Goal: Transaction & Acquisition: Purchase product/service

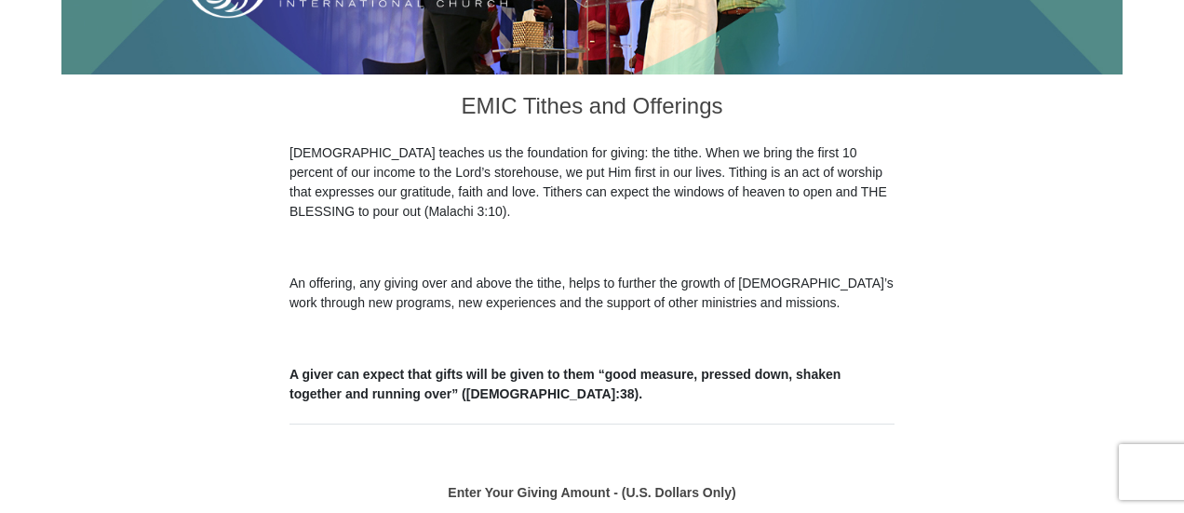
scroll to position [897, 0]
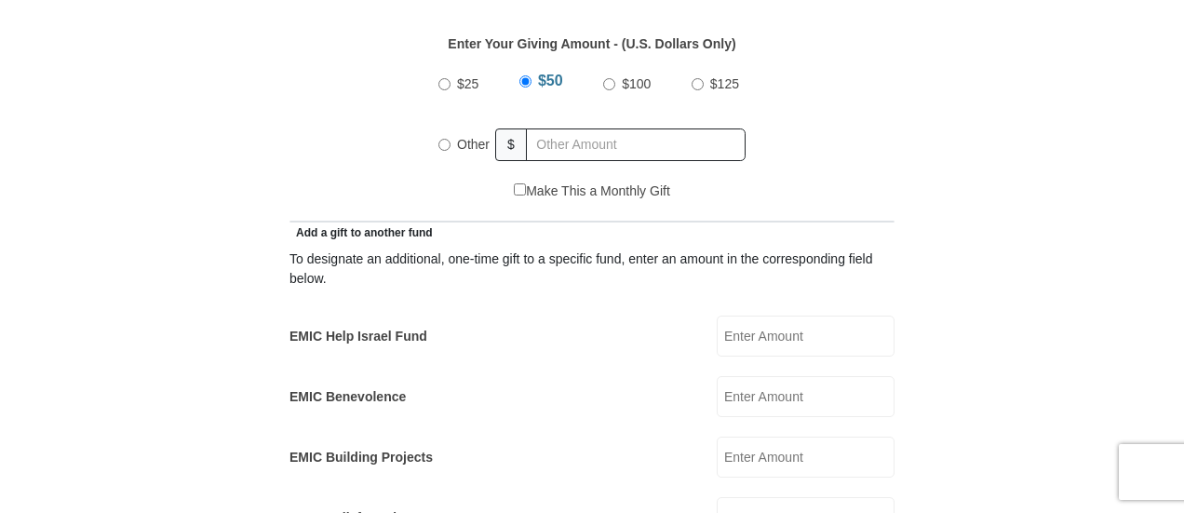
click at [446, 139] on input "Other" at bounding box center [444, 145] width 12 height 12
radio input "true"
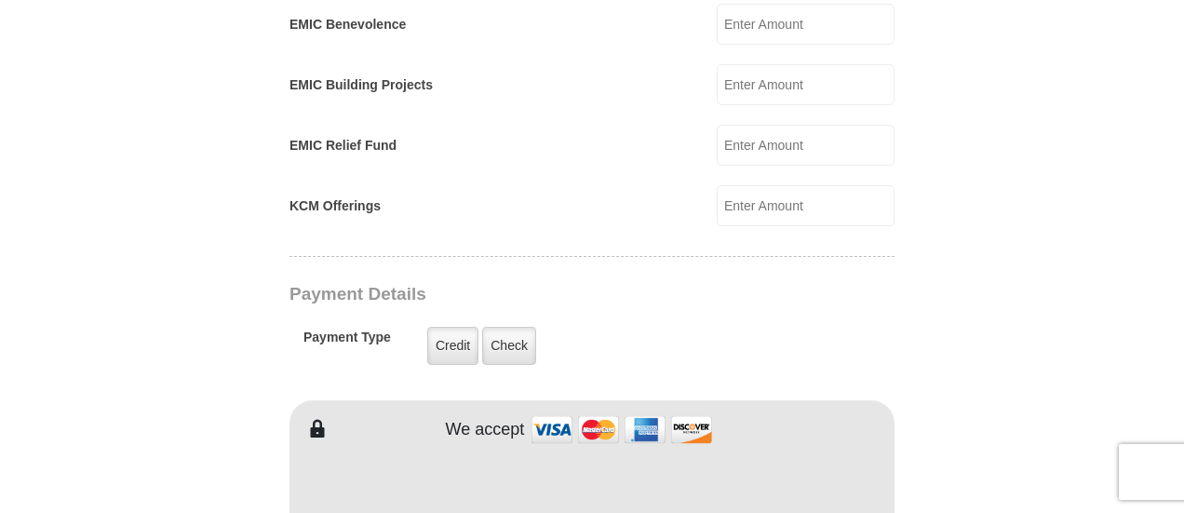
scroll to position [1249, 0]
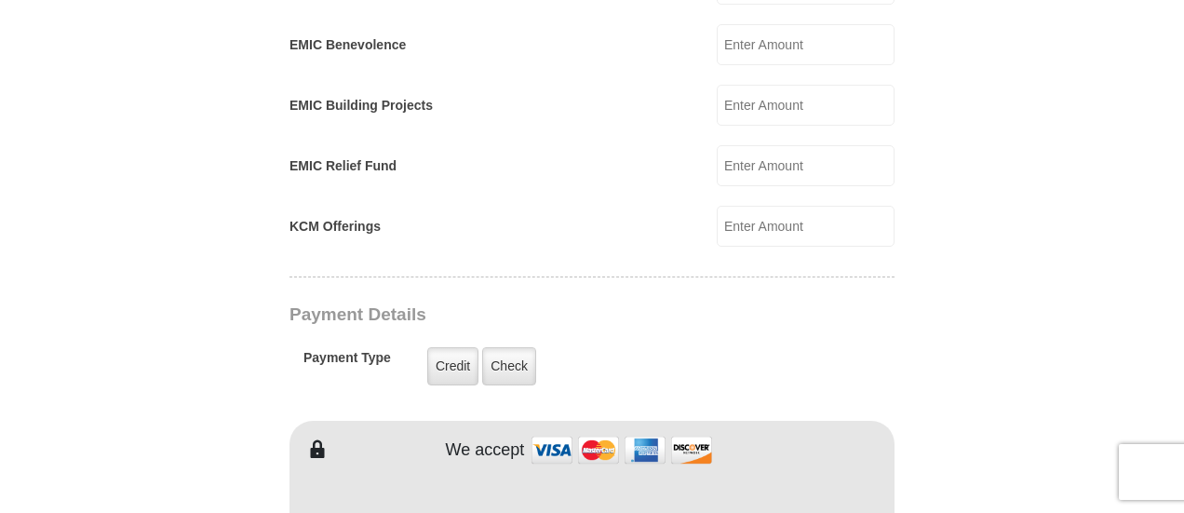
type input "374"
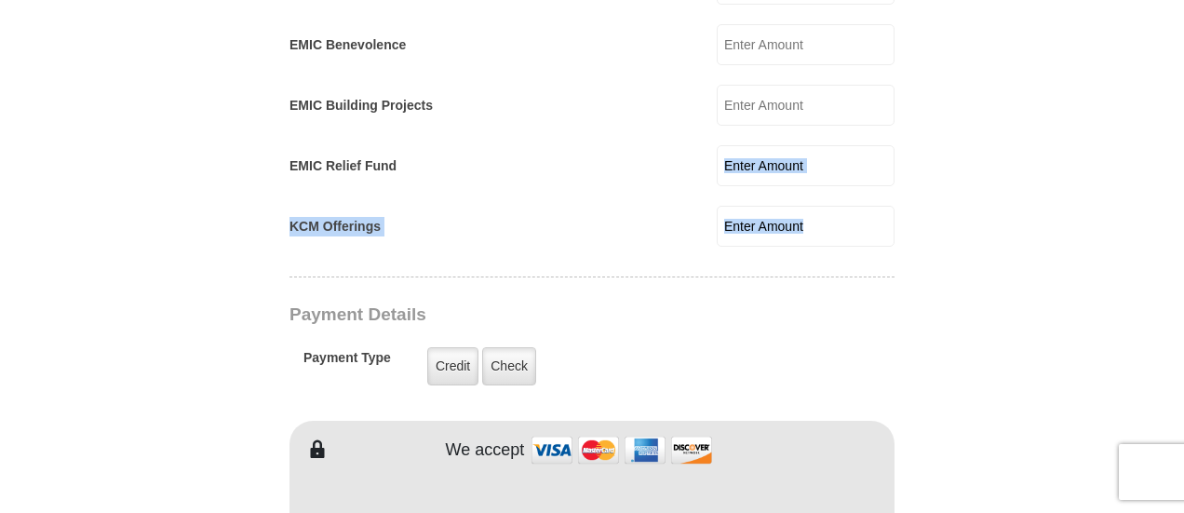
drag, startPoint x: 1183, startPoint y: 223, endPoint x: 1191, endPoint y: 154, distance: 69.3
click at [1183, 116] on html "[GEOGRAPHIC_DATA][DEMOGRAPHIC_DATA] Online Giving Because of gifts like yours, …" at bounding box center [592, 440] width 1184 height 3379
click at [1101, 189] on form "[GEOGRAPHIC_DATA][DEMOGRAPHIC_DATA] Online Giving Because of gifts like yours, …" at bounding box center [591, 186] width 1061 height 2723
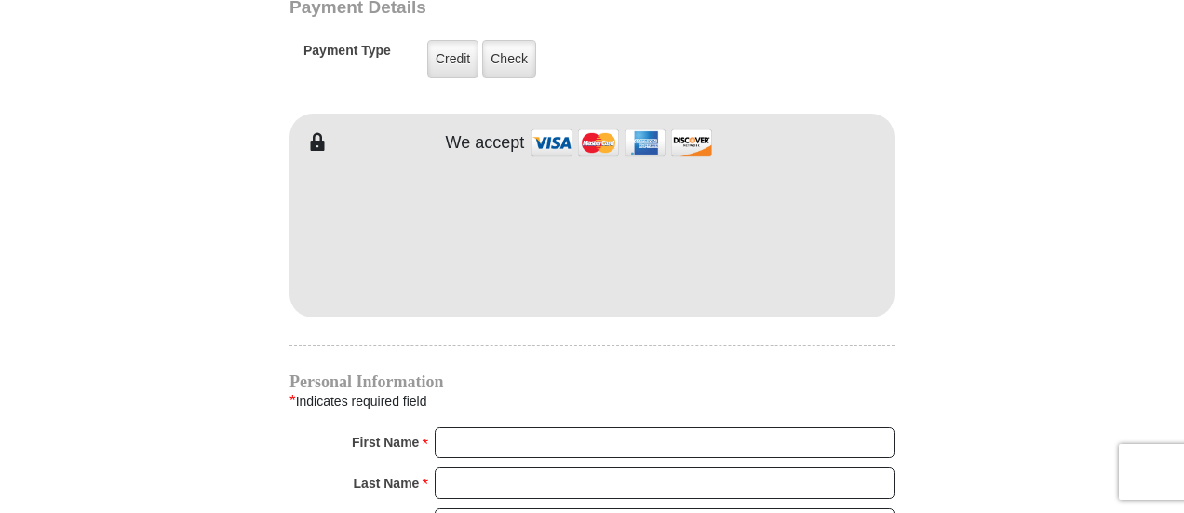
scroll to position [1560, 0]
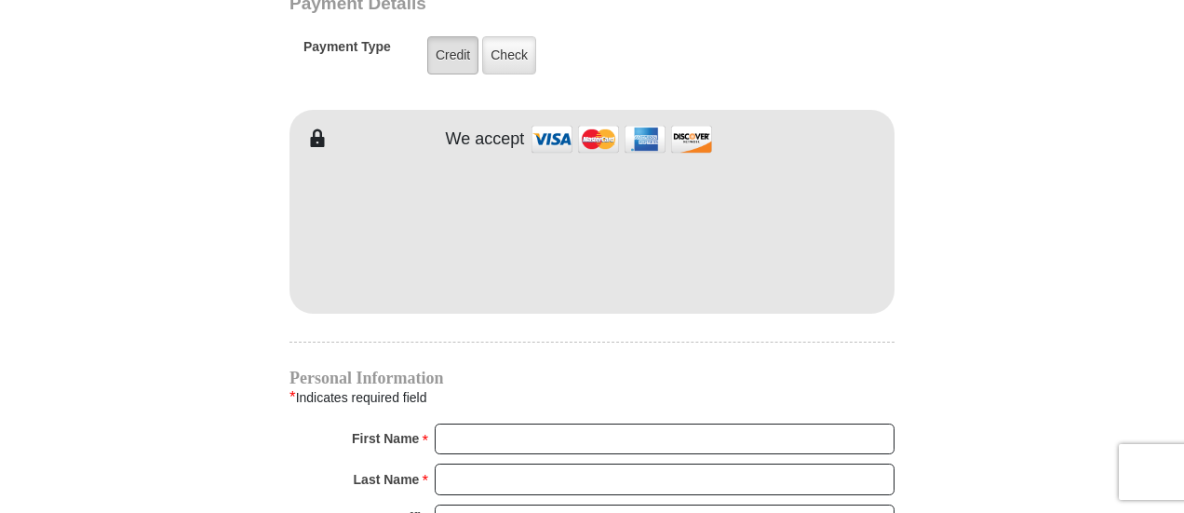
click at [443, 36] on label "Credit" at bounding box center [452, 55] width 51 height 38
click at [0, 0] on input "Credit" at bounding box center [0, 0] width 0 height 0
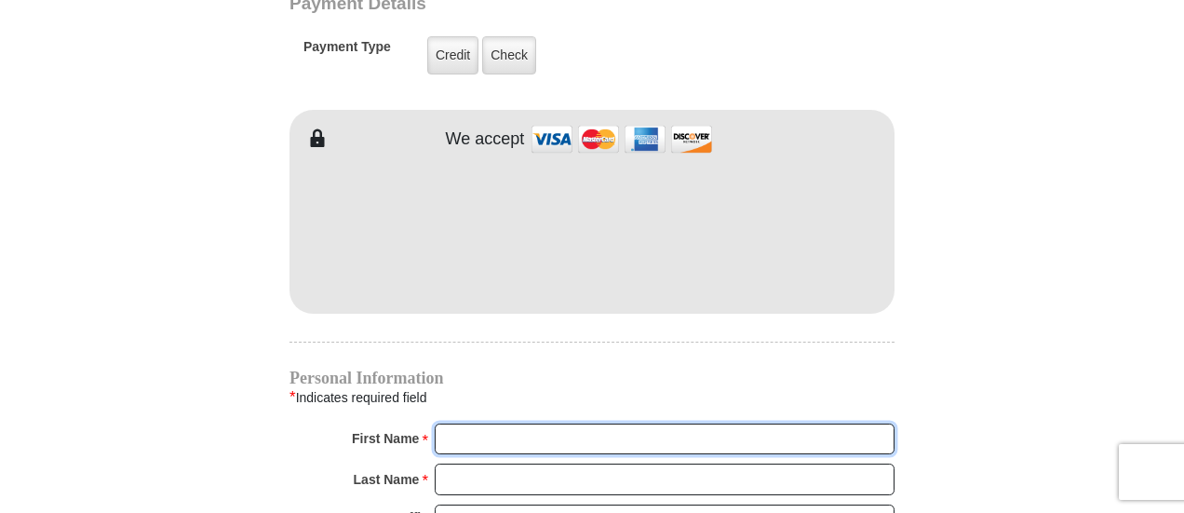
click at [452, 424] on input "First Name *" at bounding box center [665, 440] width 460 height 32
type input "[PERSON_NAME]"
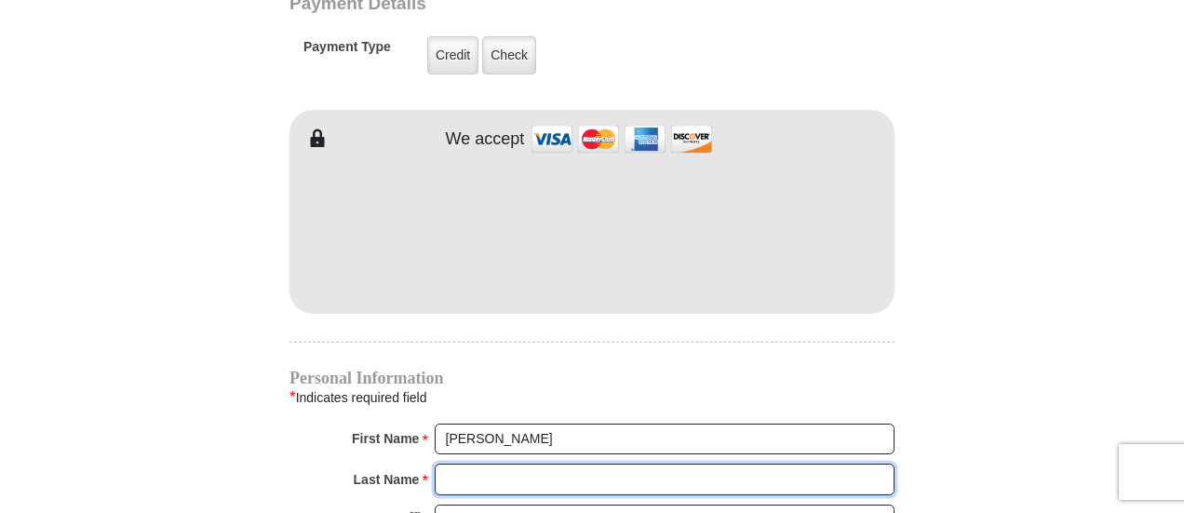
click at [528, 464] on input "Last Name *" at bounding box center [665, 480] width 460 height 32
type input "Adebanjo"
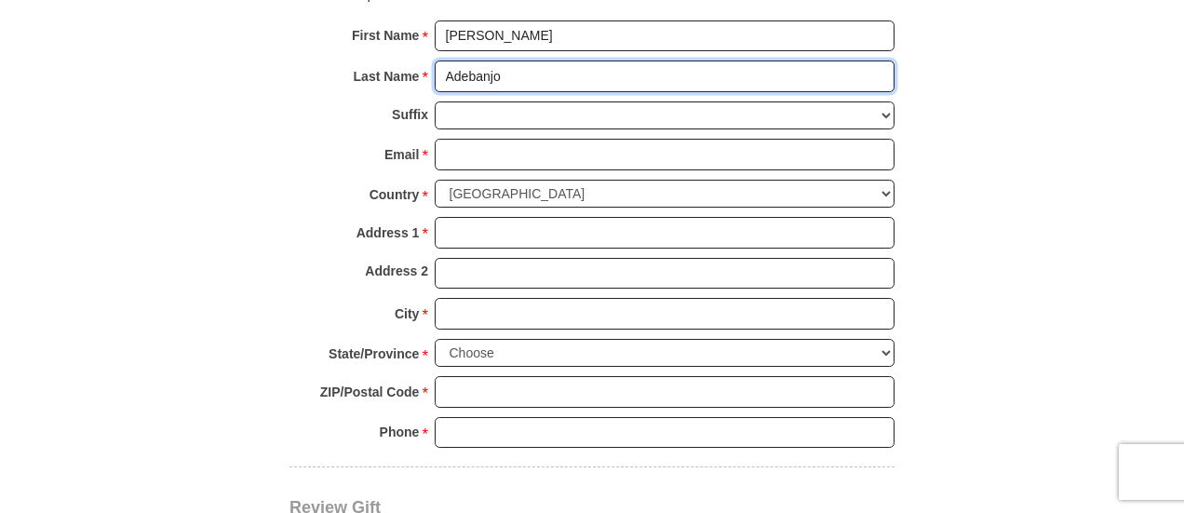
scroll to position [1967, 0]
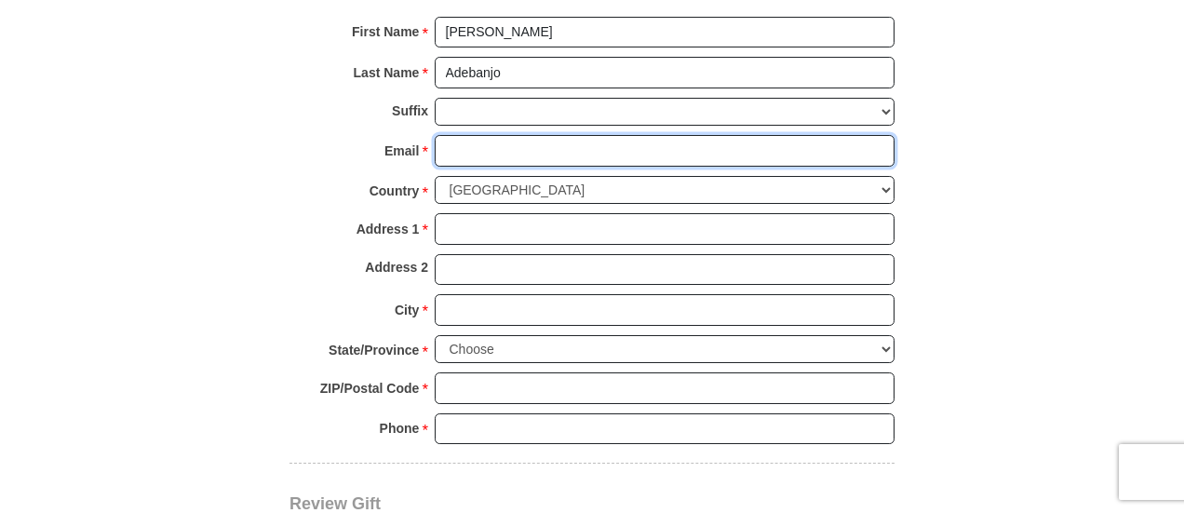
click at [494, 135] on input "Email *" at bounding box center [665, 151] width 460 height 32
type input "[EMAIL_ADDRESS][DOMAIN_NAME]"
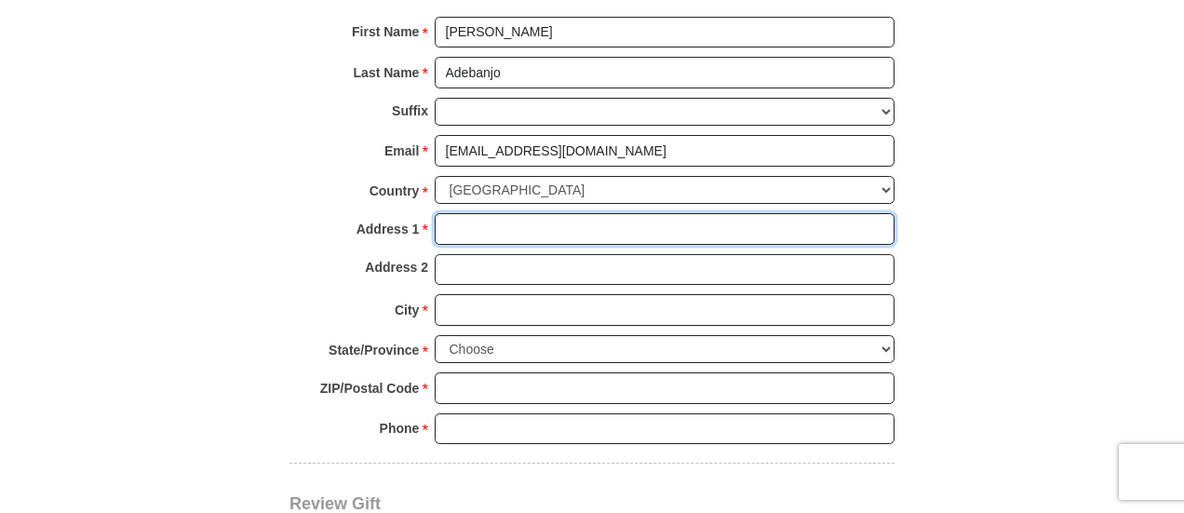
type input "[STREET_ADDRESS][PERSON_NAME]"
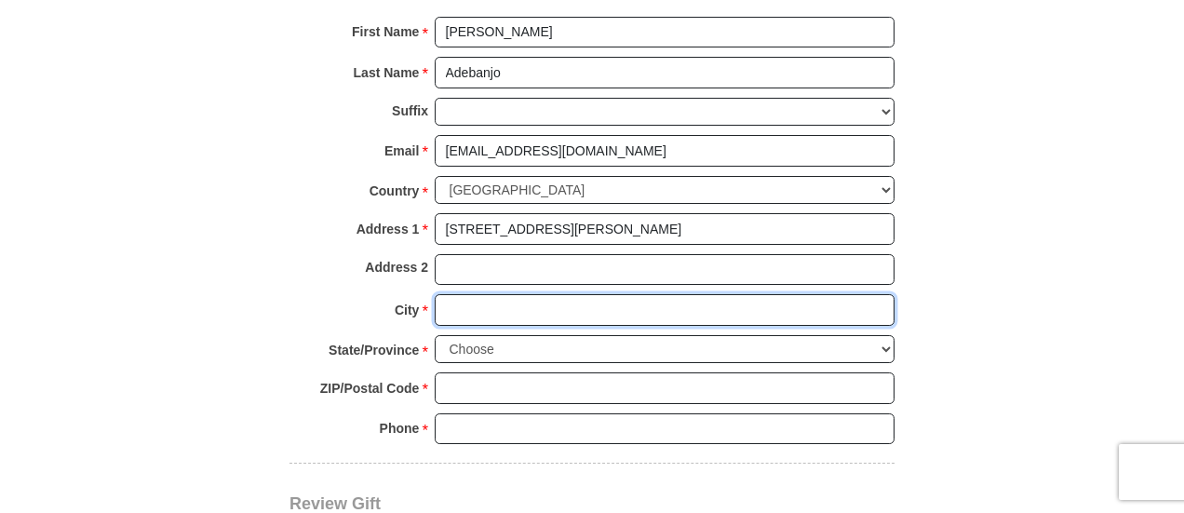
type input "[PERSON_NAME]"
select select "[GEOGRAPHIC_DATA]"
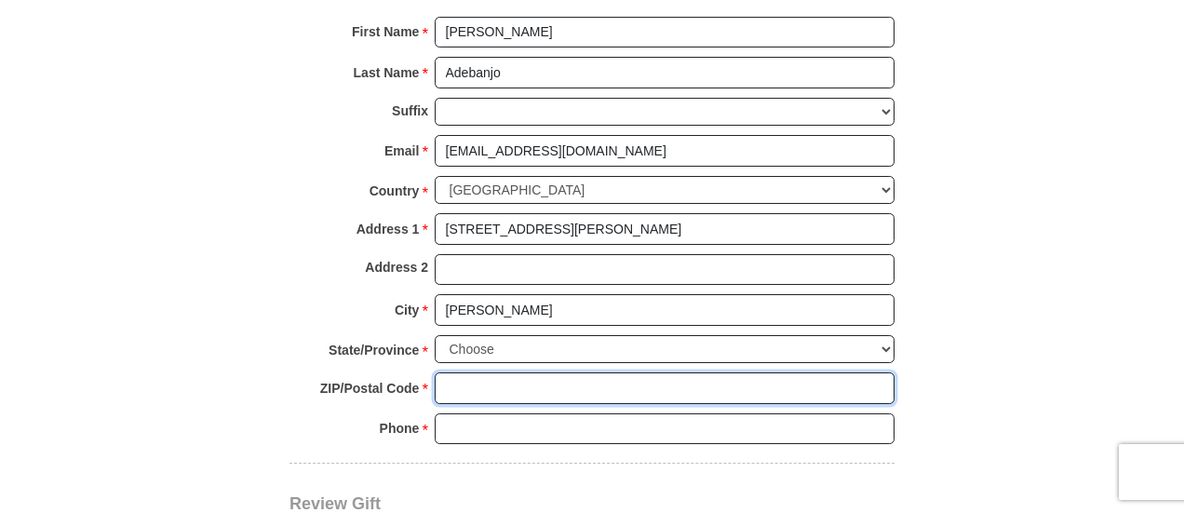
type input "76209"
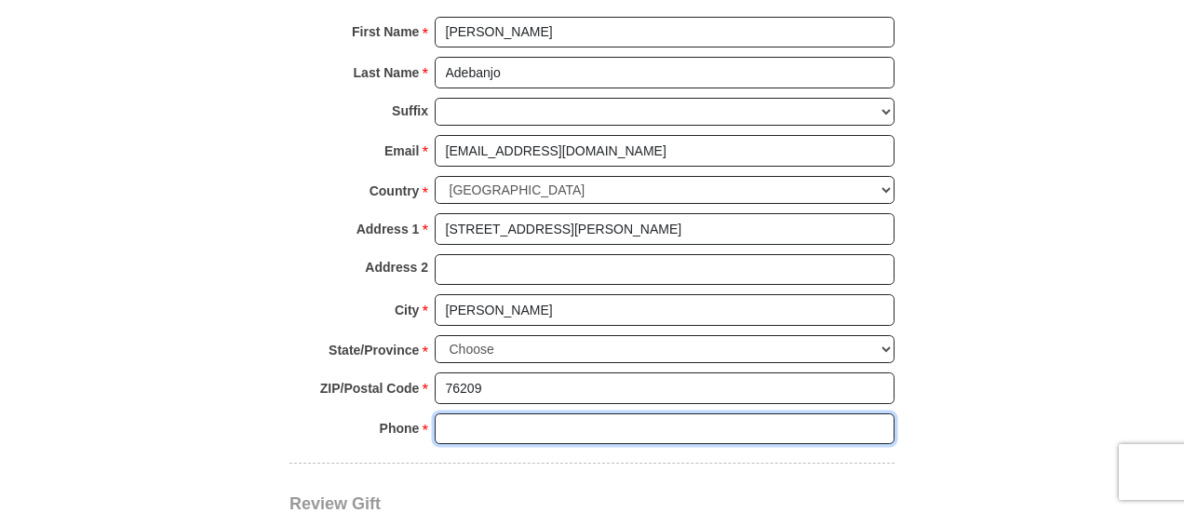
type input "9196336686"
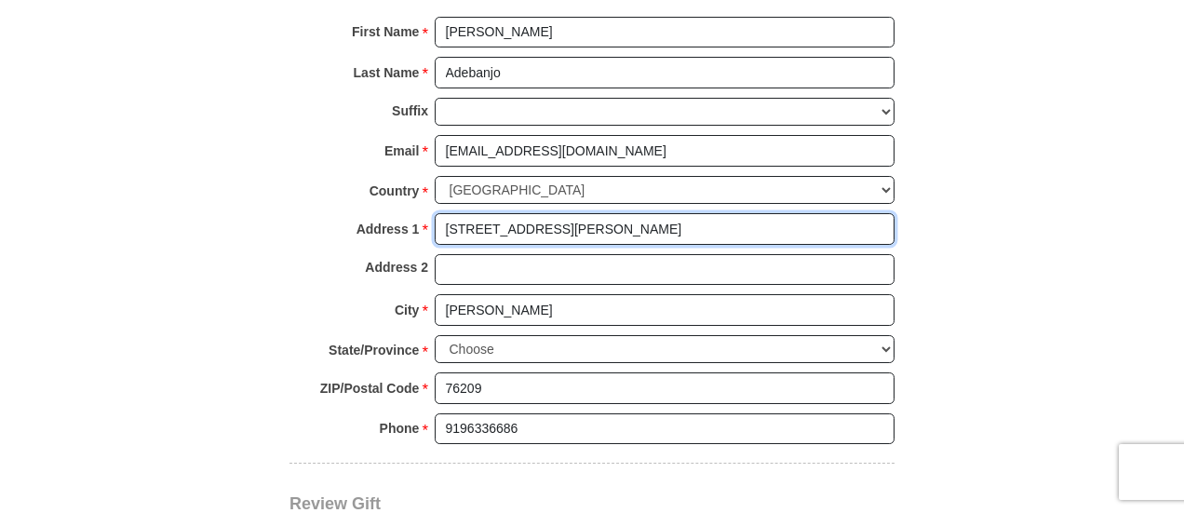
click at [695, 213] on input "[STREET_ADDRESS][PERSON_NAME]" at bounding box center [665, 229] width 460 height 32
type input "[STREET_ADDRESS][PERSON_NAME]"
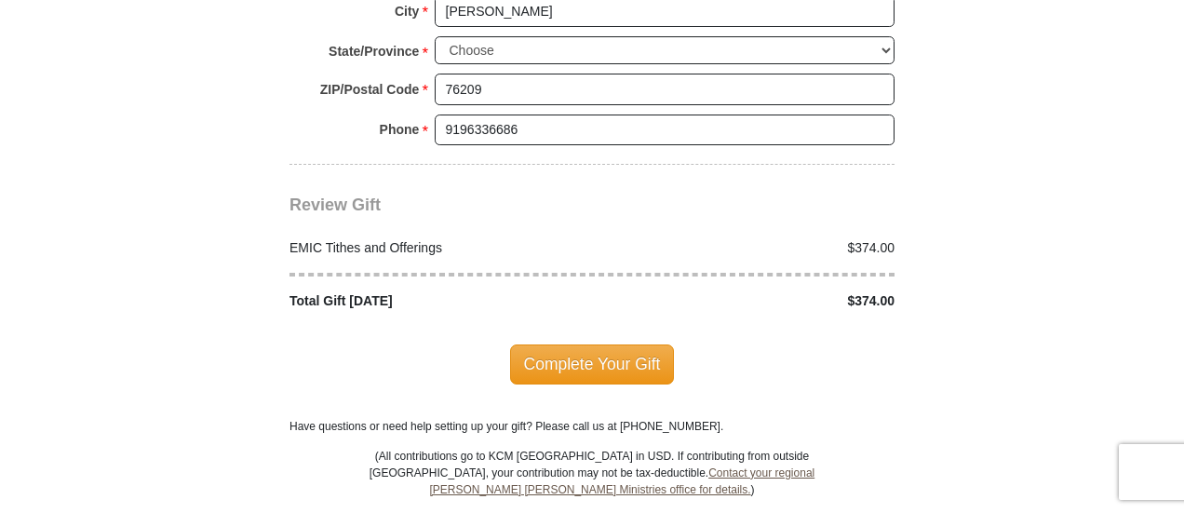
scroll to position [2278, 0]
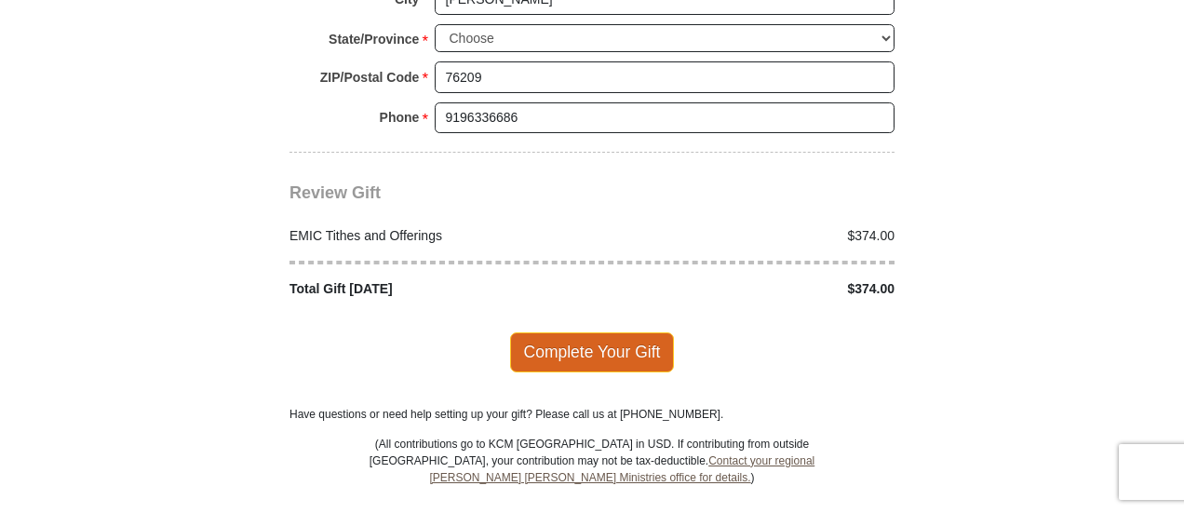
click at [600, 332] on span "Complete Your Gift" at bounding box center [592, 351] width 165 height 39
